Goal: Task Accomplishment & Management: Complete application form

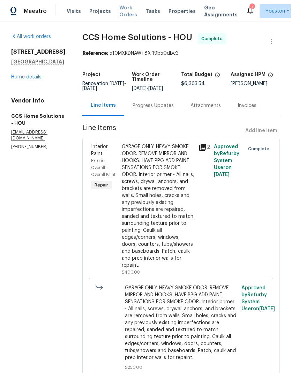
click at [120, 11] on span "Work Orders" at bounding box center [128, 11] width 18 height 14
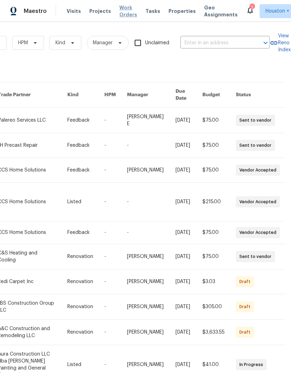
scroll to position [0, 115]
click at [241, 38] on input "text" at bounding box center [215, 43] width 70 height 11
type input "4802 s"
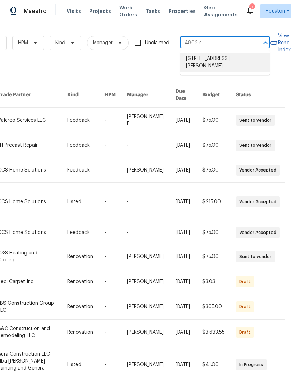
click at [244, 60] on li "[STREET_ADDRESS][PERSON_NAME]" at bounding box center [224, 62] width 89 height 19
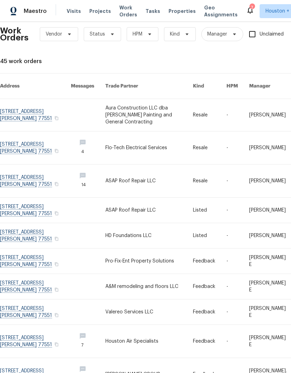
scroll to position [9, 0]
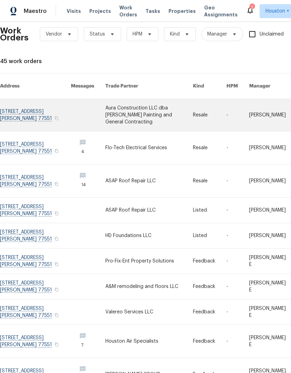
click at [116, 108] on link at bounding box center [148, 115] width 87 height 32
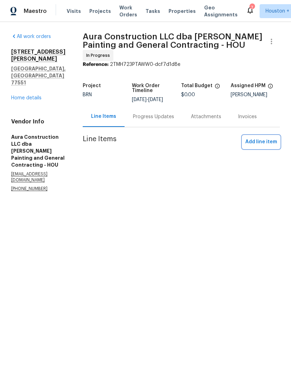
click at [268, 138] on span "Add line item" at bounding box center [261, 142] width 32 height 9
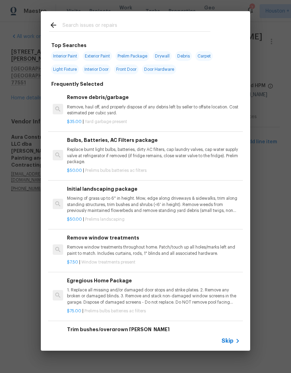
click at [71, 26] on input "text" at bounding box center [136, 26] width 148 height 10
type input "Elec"
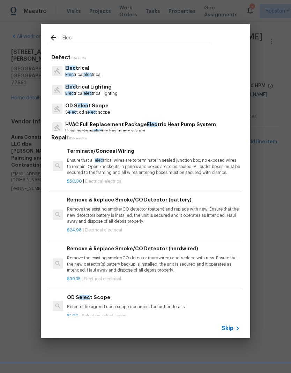
click at [74, 72] on p "Elec trical elec trical" at bounding box center [83, 75] width 36 height 6
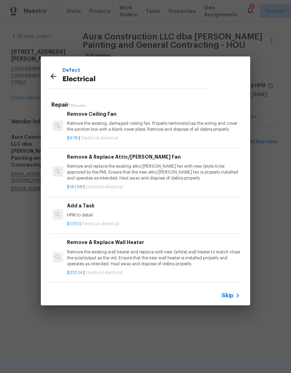
scroll to position [409, 0]
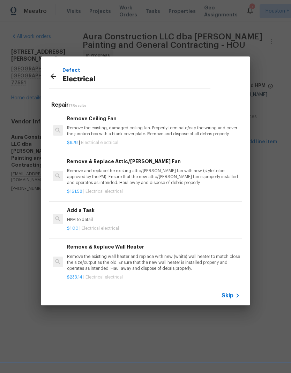
click at [69, 217] on p "HPM to detail" at bounding box center [153, 220] width 173 height 6
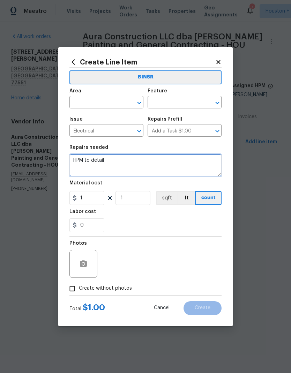
click at [201, 165] on textarea "HPM to detail" at bounding box center [145, 165] width 152 height 22
click at [201, 164] on textarea "HPM to detail" at bounding box center [145, 165] width 152 height 22
click at [203, 162] on textarea "HPM to detail" at bounding box center [145, 165] width 152 height 22
click at [192, 163] on textarea "HPM to detail" at bounding box center [145, 165] width 152 height 22
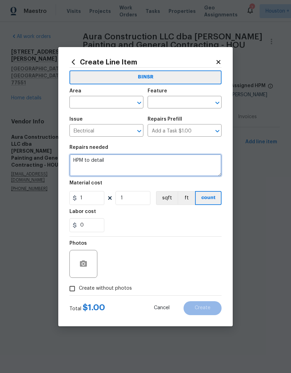
click at [192, 163] on textarea "HPM to detail" at bounding box center [145, 165] width 152 height 22
click at [192, 166] on textarea "HPM to detail" at bounding box center [145, 165] width 152 height 22
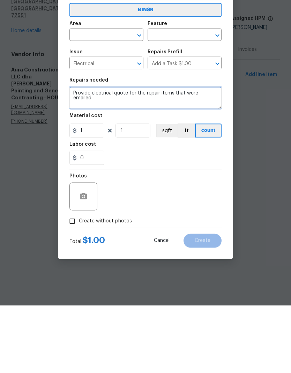
type textarea "Provide electrical quote for the repair items that were emailed."
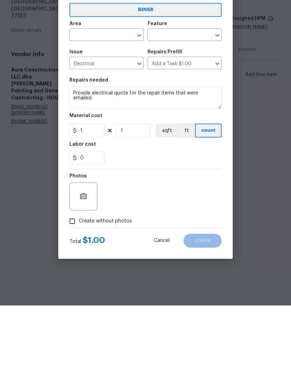
click at [72, 282] on input "Create without photos" at bounding box center [71, 288] width 13 height 13
checkbox input "true"
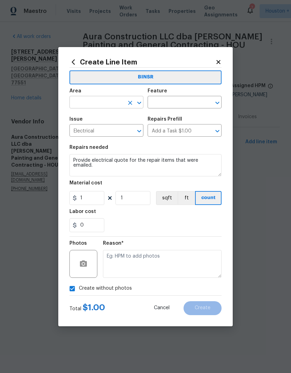
click at [114, 99] on input "text" at bounding box center [96, 103] width 54 height 11
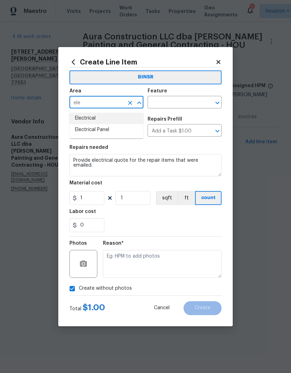
click at [79, 121] on li "Electrical" at bounding box center [106, 118] width 74 height 11
type input "Electrical"
click at [192, 98] on input "text" at bounding box center [174, 103] width 54 height 11
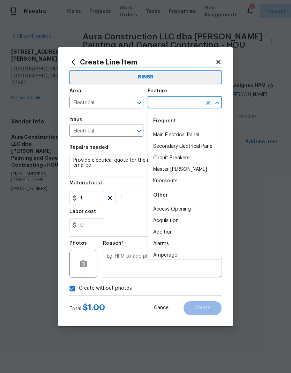
click at [198, 134] on li "Main Electrical Panel" at bounding box center [184, 134] width 74 height 11
type input "Main Electrical Panel"
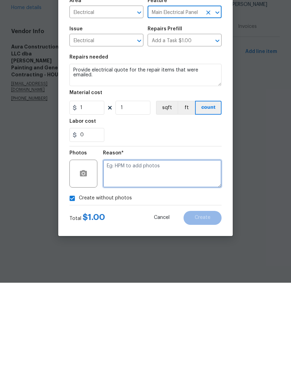
click at [197, 250] on textarea at bounding box center [162, 264] width 118 height 28
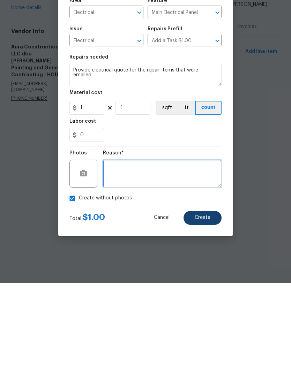
type textarea "."
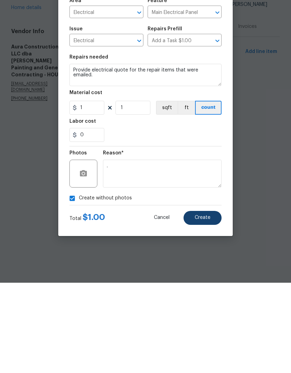
click at [209, 305] on span "Create" at bounding box center [202, 307] width 16 height 5
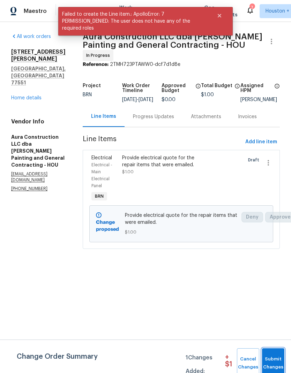
click at [277, 362] on span "Submit Changes" at bounding box center [272, 363] width 15 height 16
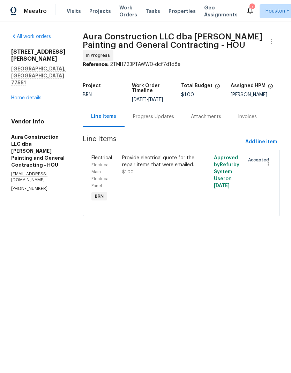
click at [17, 95] on link "Home details" at bounding box center [26, 97] width 30 height 5
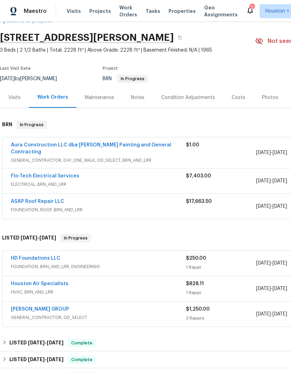
scroll to position [17, 0]
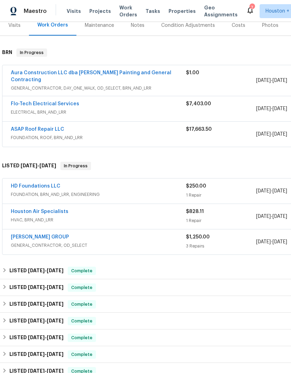
scroll to position [87, 0]
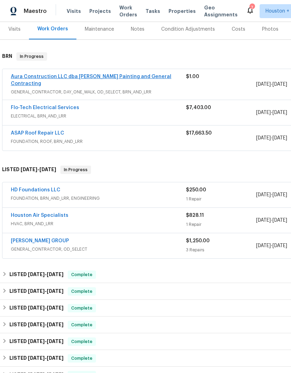
click at [29, 78] on link "Aura Construction LLC dba [PERSON_NAME] Painting and General Contracting" at bounding box center [91, 80] width 160 height 12
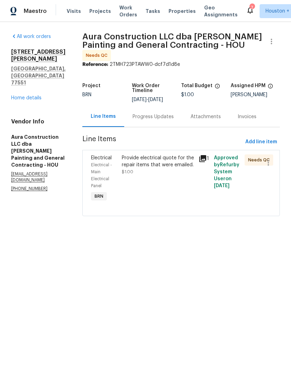
click at [164, 163] on div "Provide electrical quote for the repair items that were emailed. $1.00" at bounding box center [158, 164] width 72 height 21
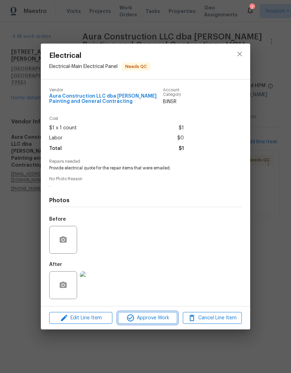
click at [160, 317] on span "Approve Work" at bounding box center [147, 318] width 55 height 9
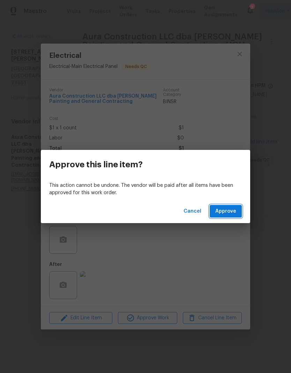
click at [237, 208] on button "Approve" at bounding box center [225, 211] width 32 height 13
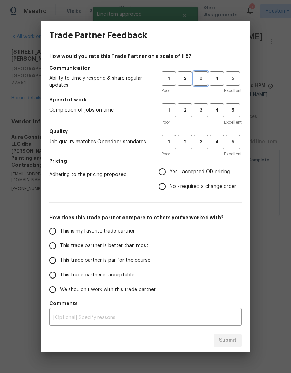
click at [200, 83] on button "3" at bounding box center [200, 78] width 14 height 14
click at [201, 112] on span "3" at bounding box center [200, 110] width 13 height 8
click at [203, 145] on span "3" at bounding box center [200, 142] width 13 height 8
click at [201, 170] on span "Yes - accepted OD pricing" at bounding box center [199, 171] width 61 height 7
click at [169, 170] on input "Yes - accepted OD pricing" at bounding box center [162, 171] width 15 height 15
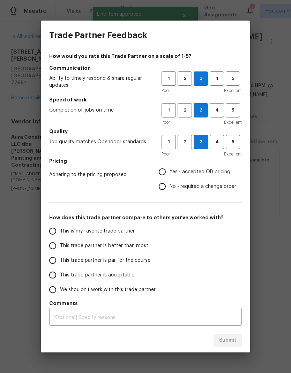
radio input "true"
click at [49, 230] on input "This is my favorite trade partner" at bounding box center [52, 231] width 15 height 15
click at [231, 341] on span "Submit" at bounding box center [227, 340] width 17 height 9
radio input "true"
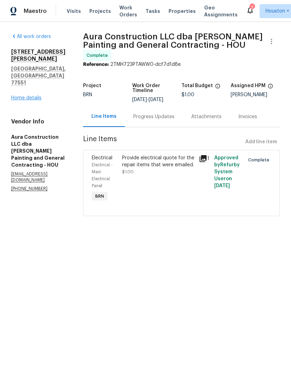
click at [16, 95] on link "Home details" at bounding box center [26, 97] width 30 height 5
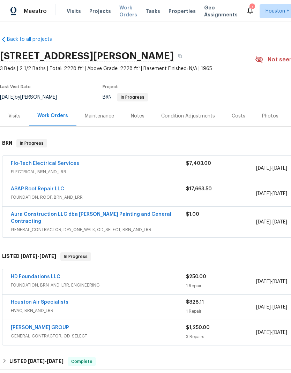
click at [123, 15] on span "Work Orders" at bounding box center [128, 11] width 18 height 14
